Goal: Ask a question

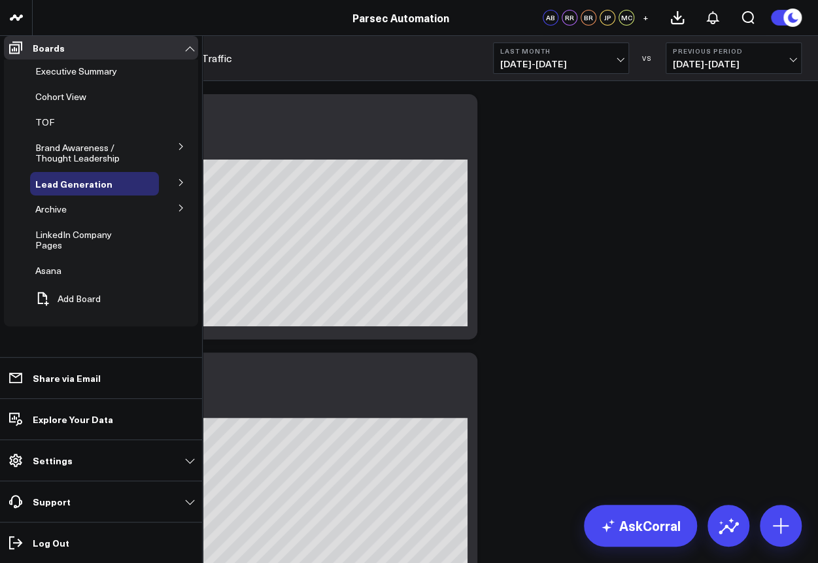
scroll to position [7, 0]
click at [0, 0] on span "Paid Search" at bounding box center [0, 0] width 0 height 0
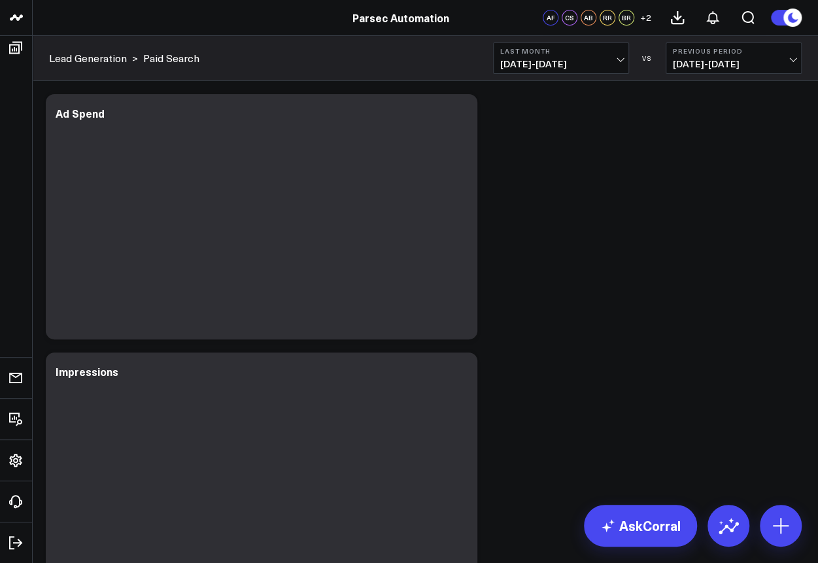
click at [615, 60] on span "[DATE] - [DATE]" at bounding box center [561, 64] width 122 height 10
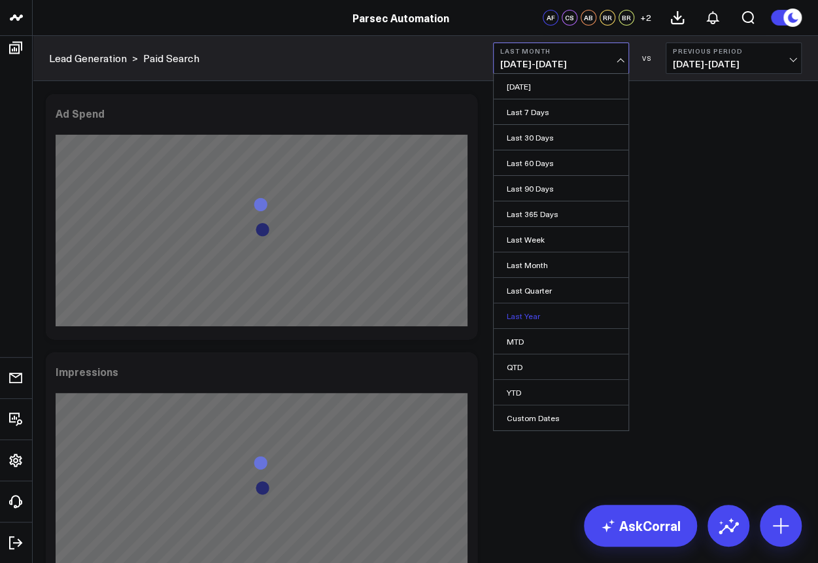
click at [536, 310] on link "Last Year" at bounding box center [561, 315] width 135 height 25
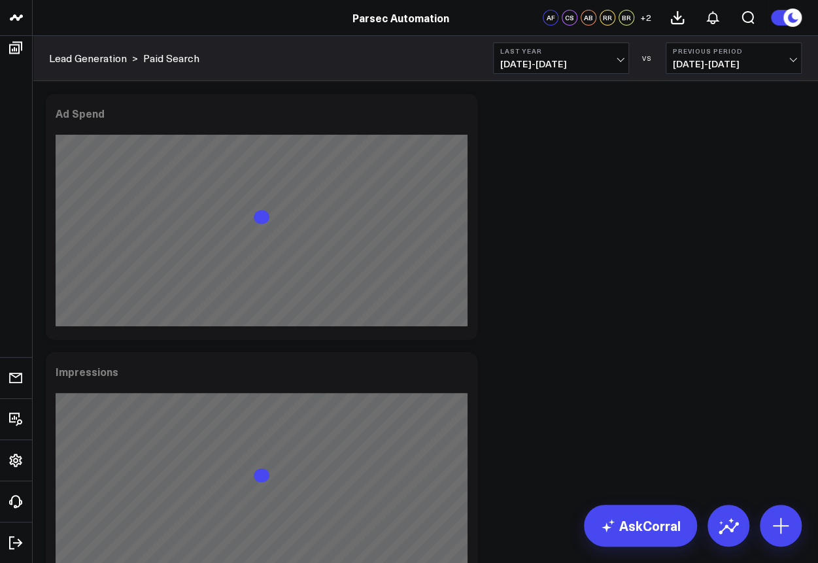
click at [624, 66] on button "Last Year [DATE] - [DATE]" at bounding box center [561, 58] width 136 height 31
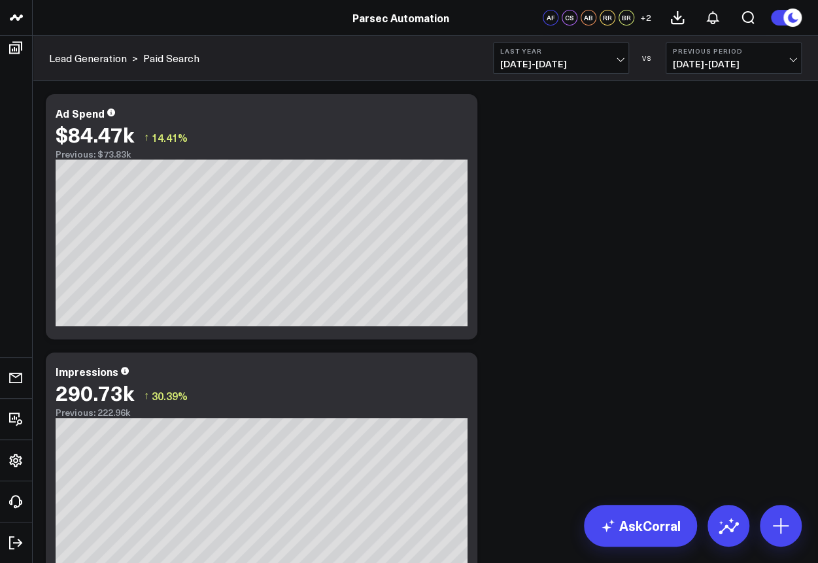
click at [564, 56] on button "Last Year [DATE] - [DATE]" at bounding box center [561, 58] width 136 height 31
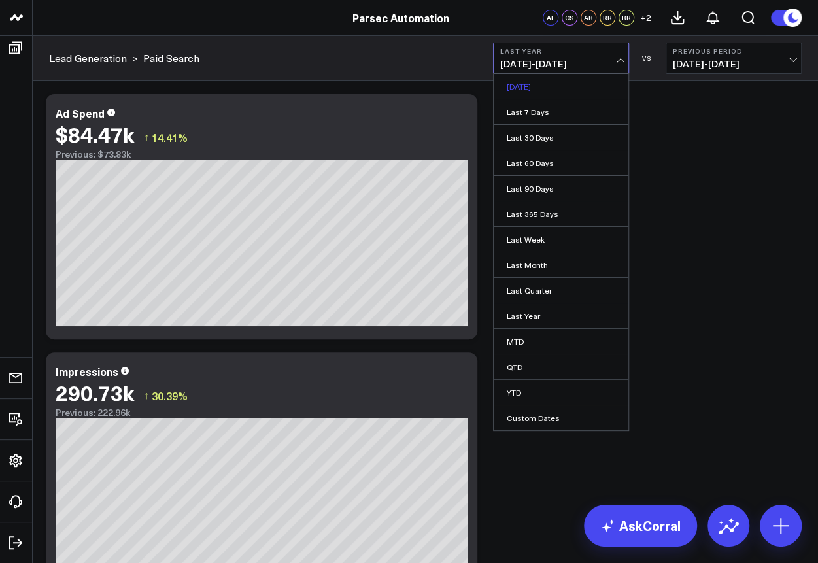
click at [582, 95] on link "[DATE]" at bounding box center [561, 86] width 135 height 25
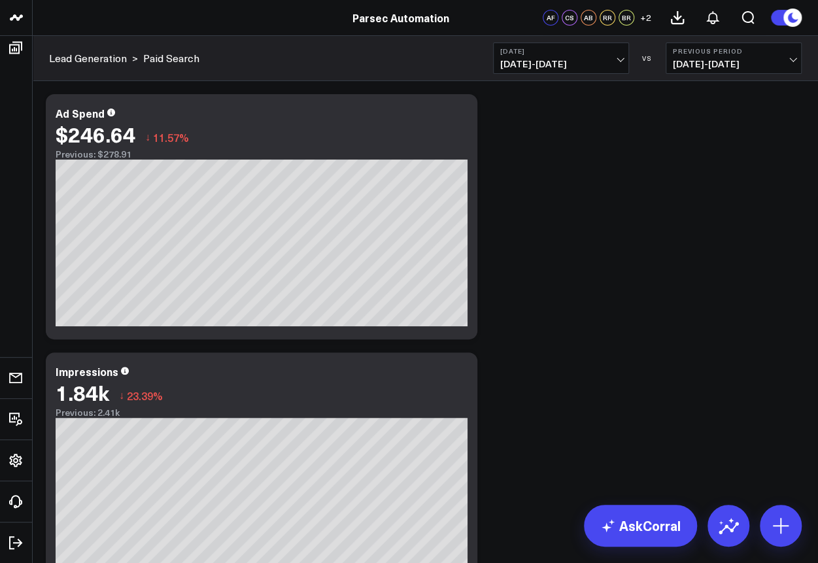
scroll to position [1414, 0]
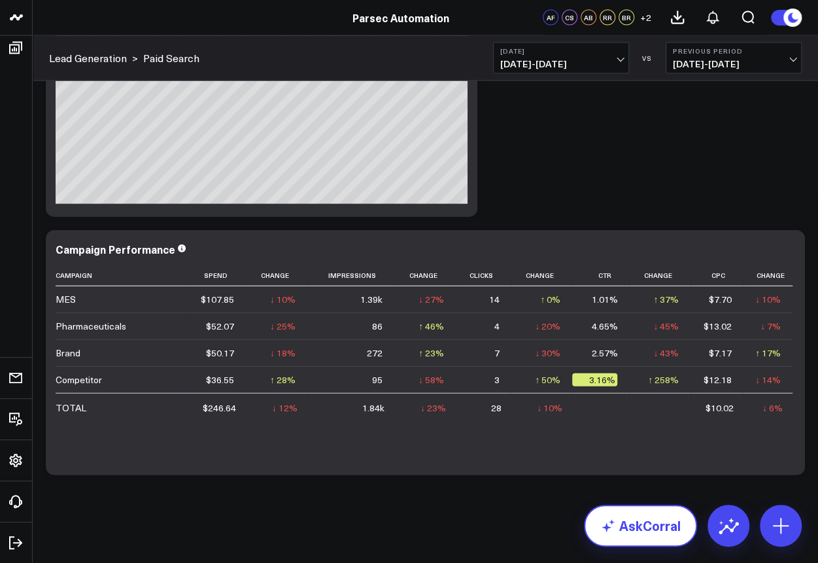
click at [654, 525] on link "AskCorral" at bounding box center [640, 526] width 113 height 42
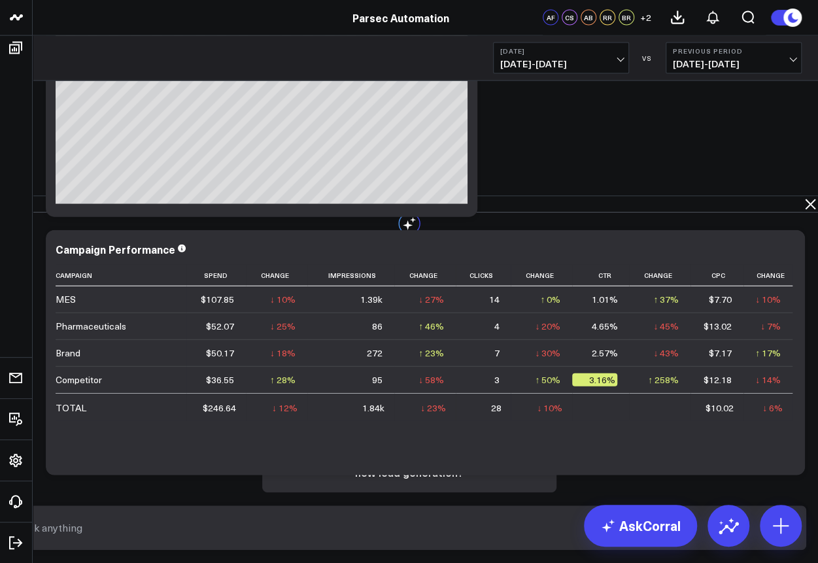
click at [462, 527] on input "text" at bounding box center [398, 528] width 760 height 24
click at [600, 538] on input "from [DATE]- [DATE] can you" at bounding box center [398, 528] width 760 height 24
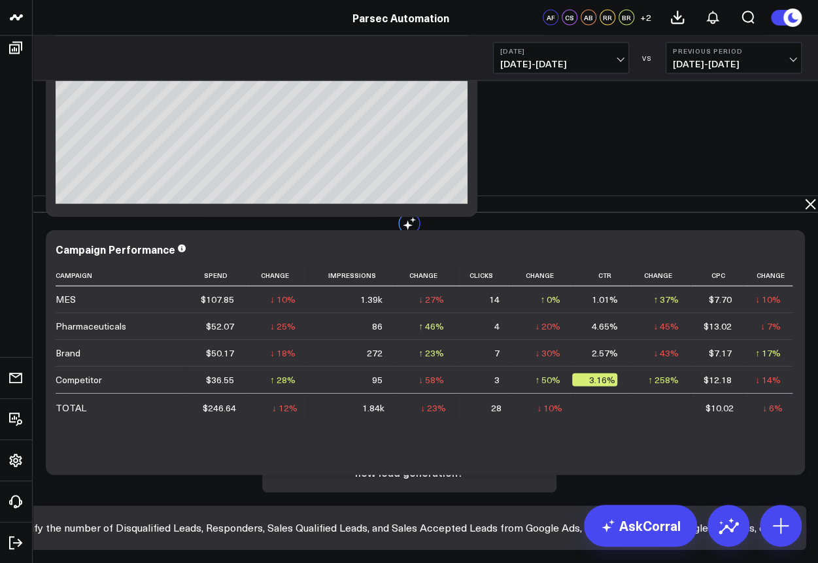
scroll to position [0, 0]
click at [658, 532] on input "from [DATE]- [DATE] can you verify the number of Disqualified Leads, Responders…" at bounding box center [398, 528] width 760 height 24
click at [528, 536] on input "from [DATE]- [DATE] can you verify the number of Disqualified Leads, Responders…" at bounding box center [398, 528] width 760 height 24
type input "from [DATE]- [DATE] can you verify the number of Disqualified Leads, Responders…"
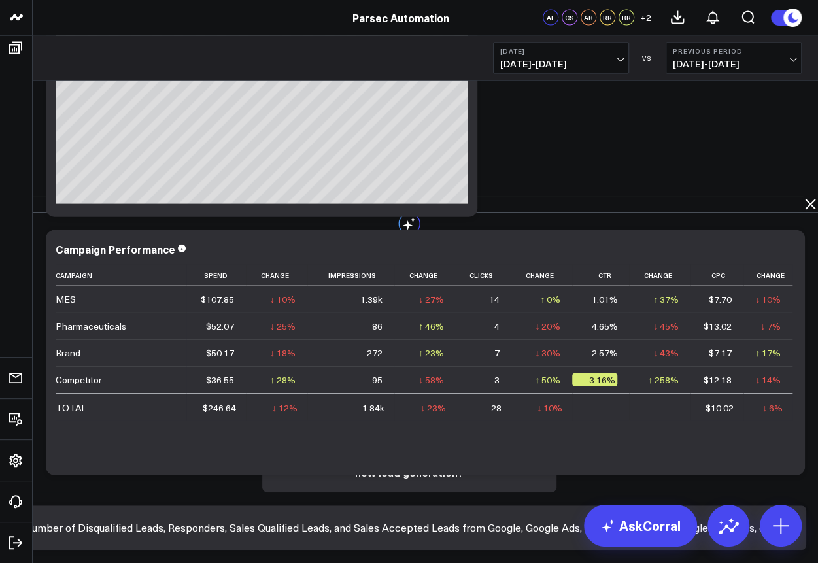
click at [791, 528] on icon "submit" at bounding box center [792, 526] width 6 height 4
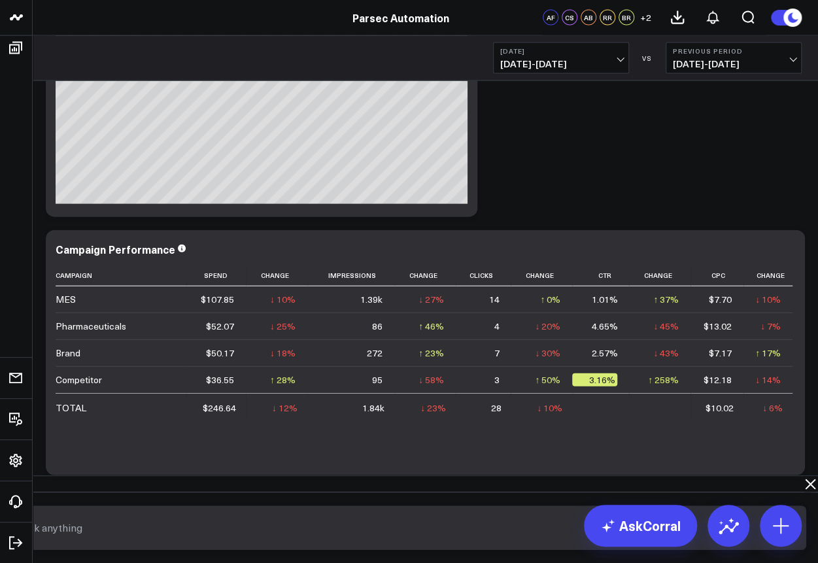
scroll to position [0, 0]
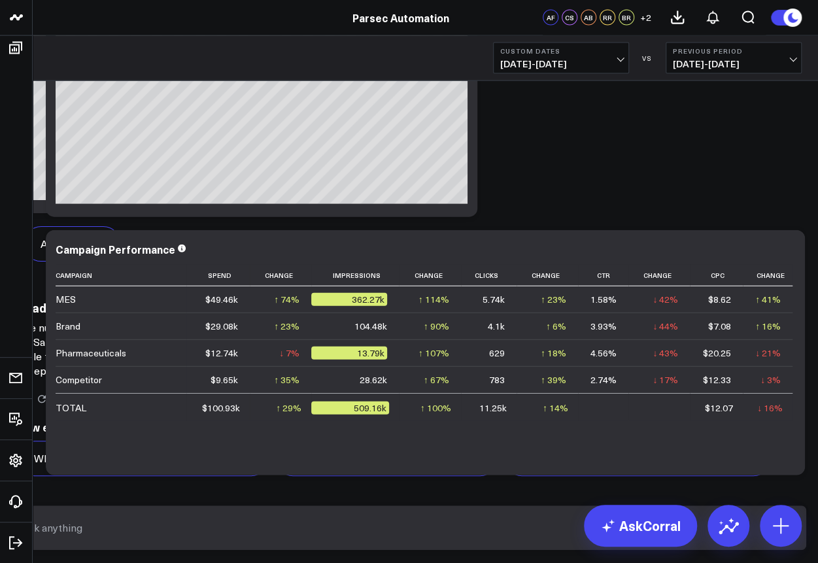
scroll to position [1427, 0]
click at [596, 526] on input "text" at bounding box center [398, 528] width 760 height 24
type input "did you exclude organic?"
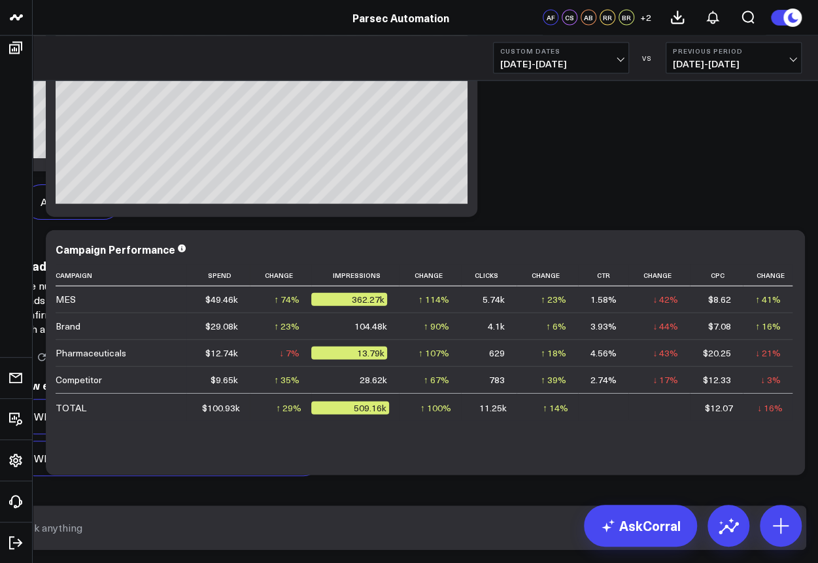
scroll to position [3156, 0]
